Goal: Navigation & Orientation: Find specific page/section

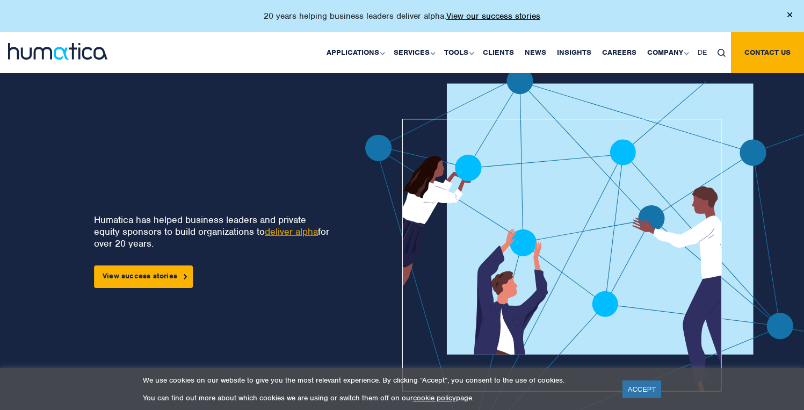
scroll to position [19, 0]
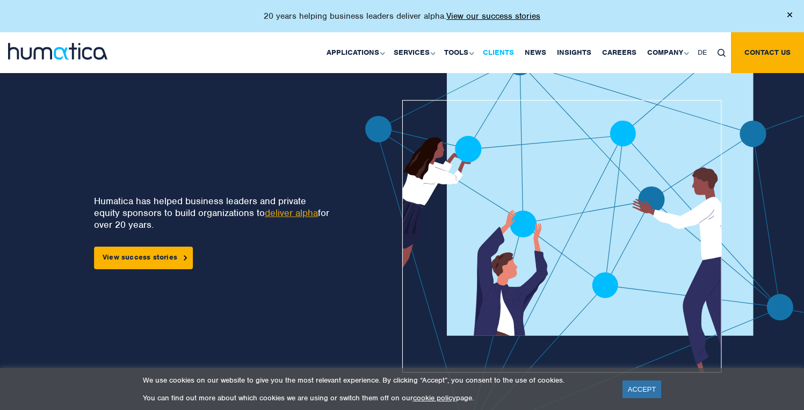
click at [498, 52] on link "Clients" at bounding box center [498, 52] width 42 height 41
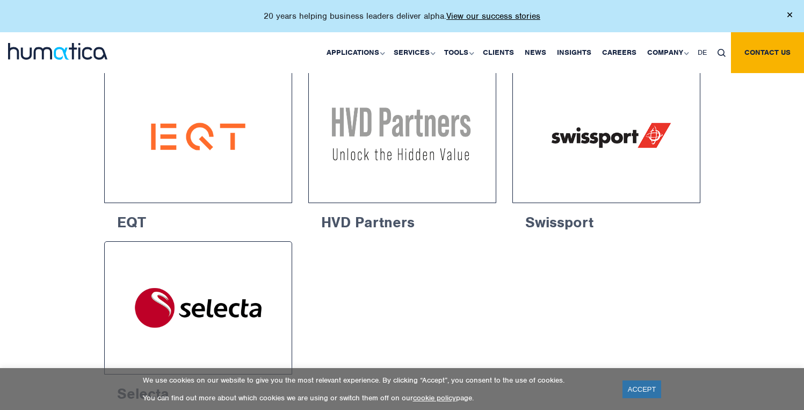
scroll to position [1775, 0]
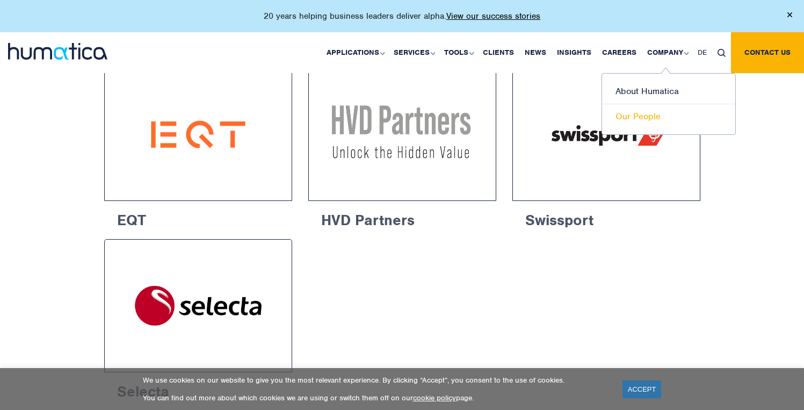
click at [644, 113] on link "Our People" at bounding box center [668, 116] width 133 height 25
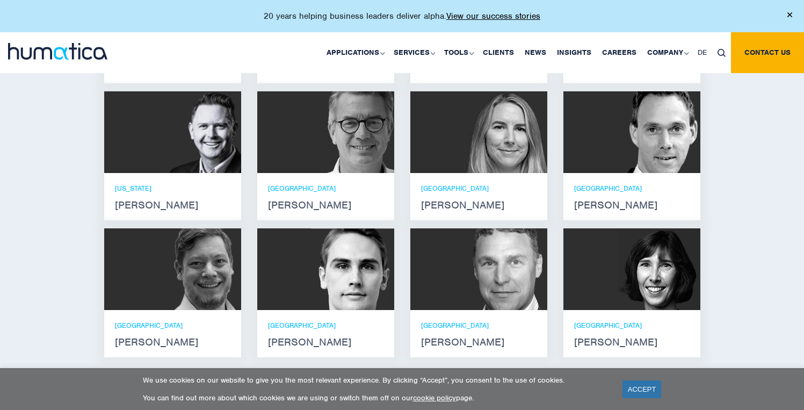
scroll to position [826, 0]
